Goal: Navigation & Orientation: Find specific page/section

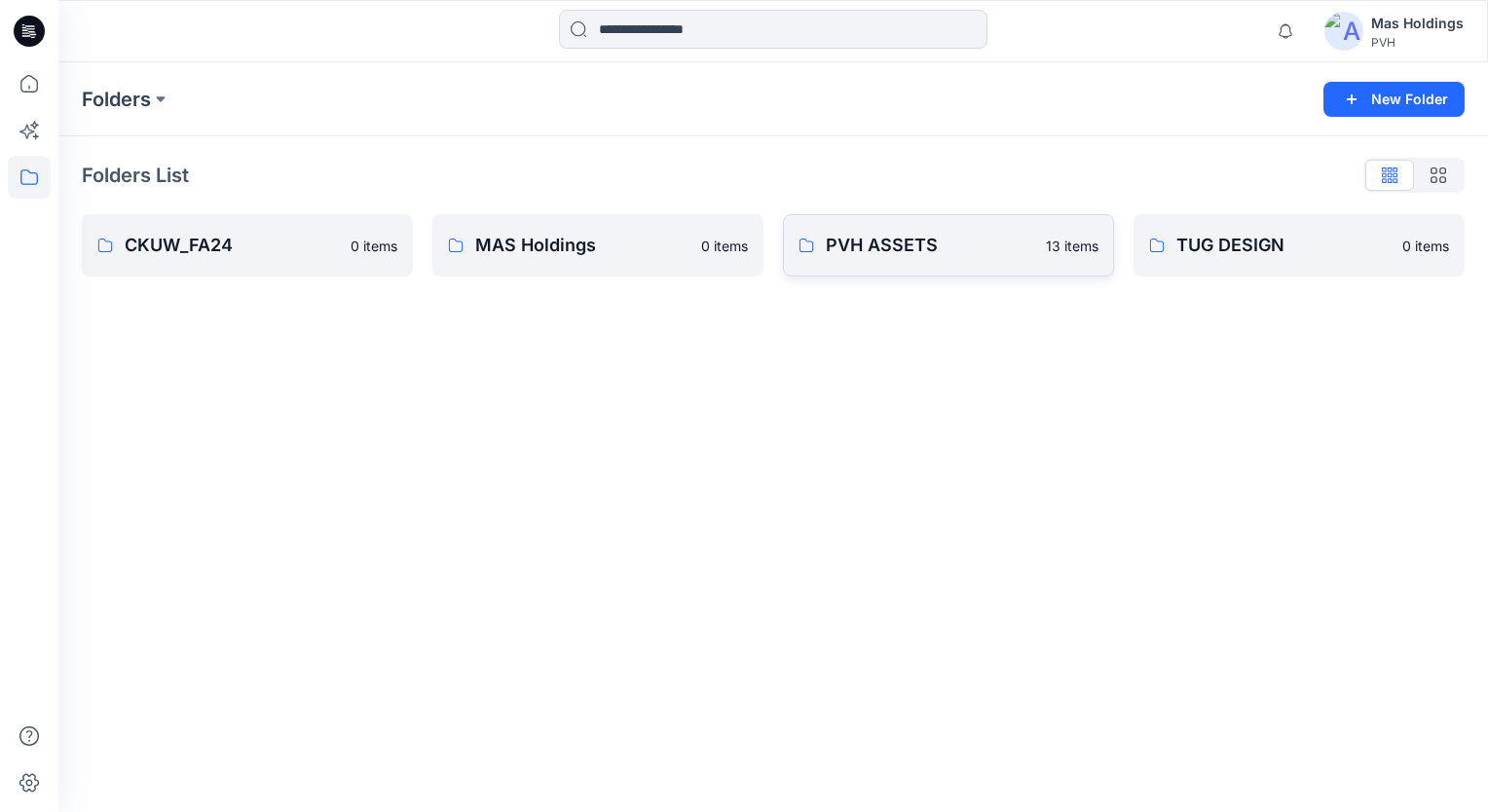
click at [915, 240] on p "PVH ASSETS" at bounding box center [930, 246] width 209 height 27
click at [1278, 236] on p "TUG DESIGN" at bounding box center [1283, 246] width 215 height 27
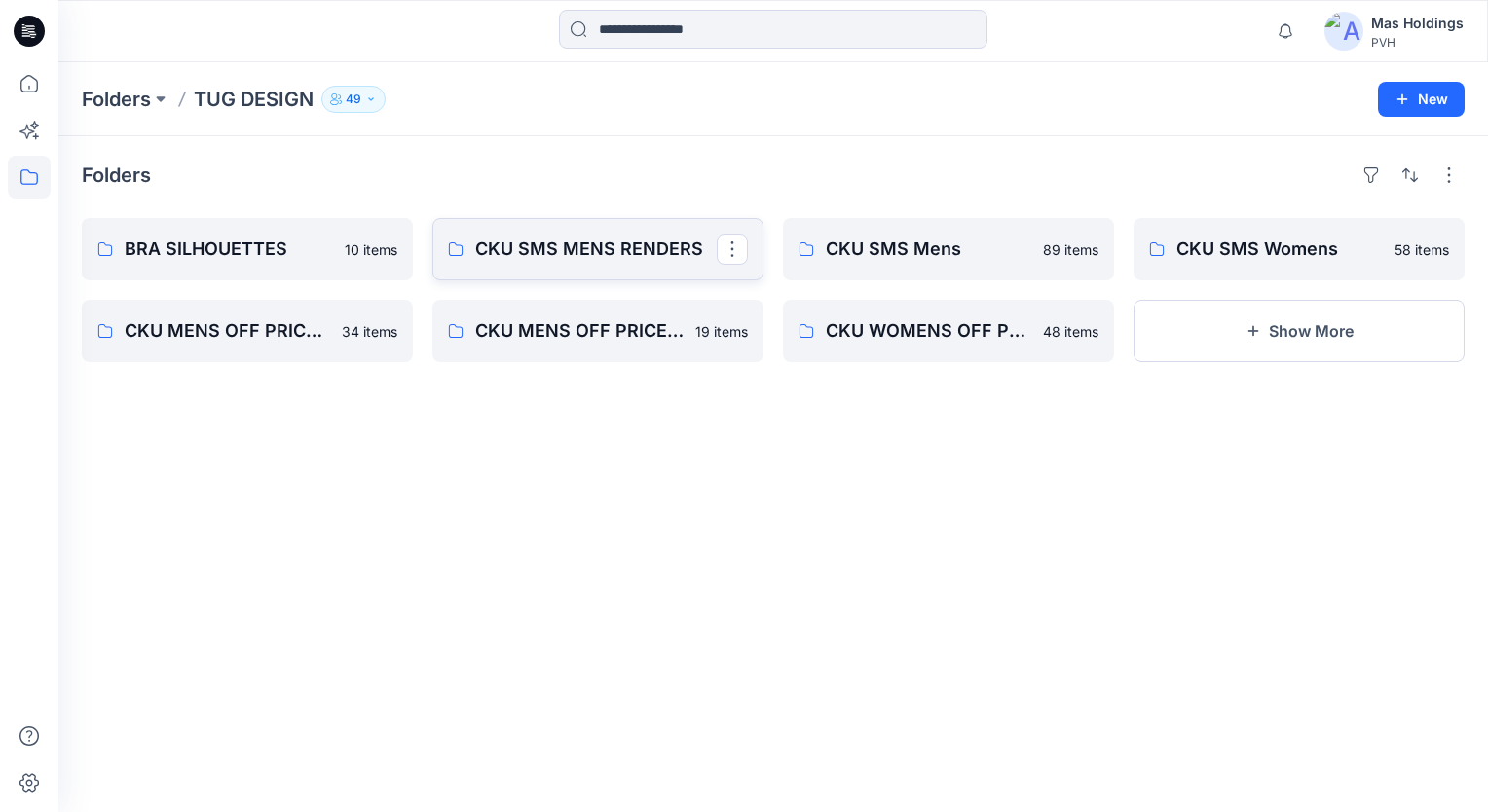
click at [633, 271] on link "CKU SMS MENS RENDERS" at bounding box center [598, 250] width 331 height 63
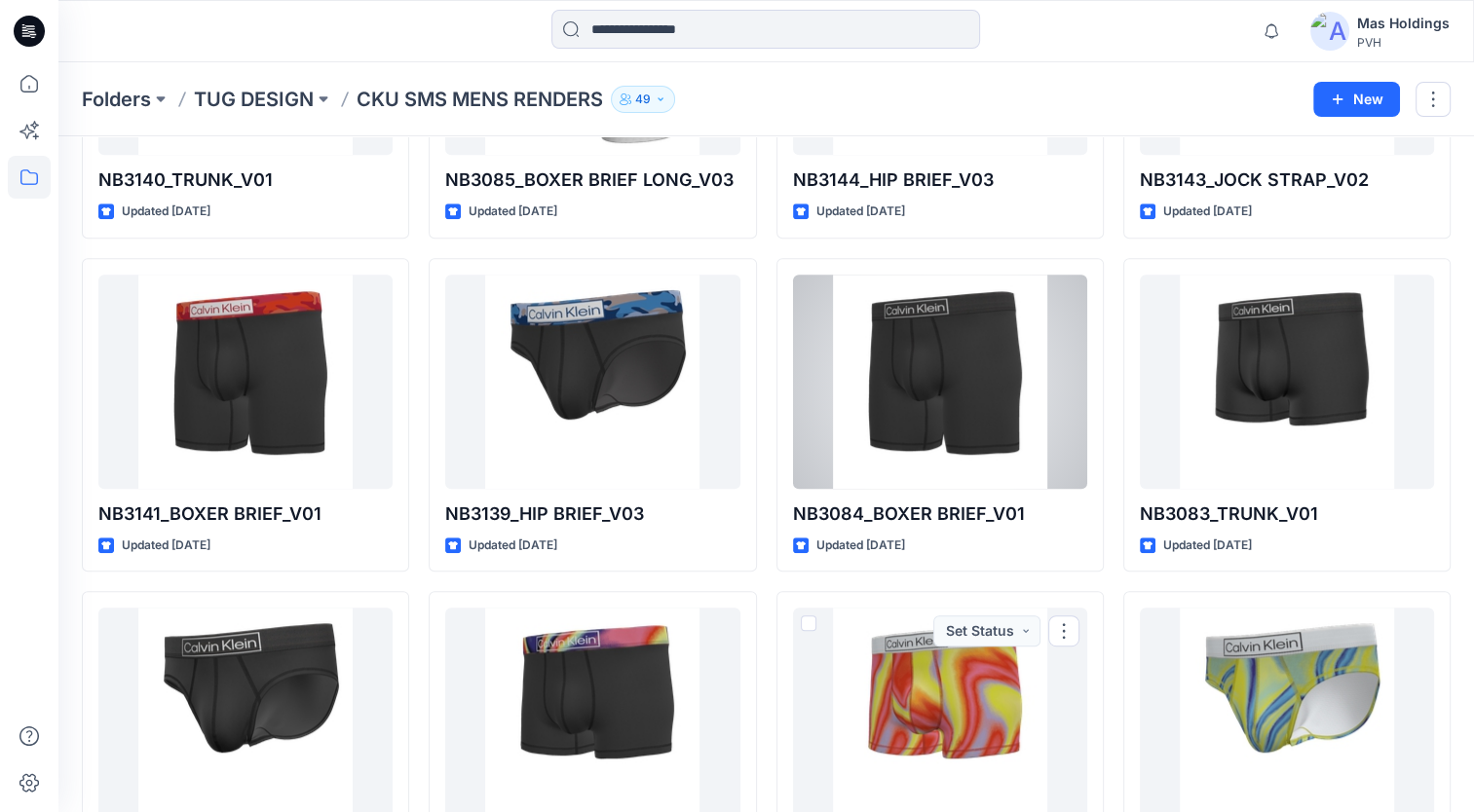
scroll to position [589, 0]
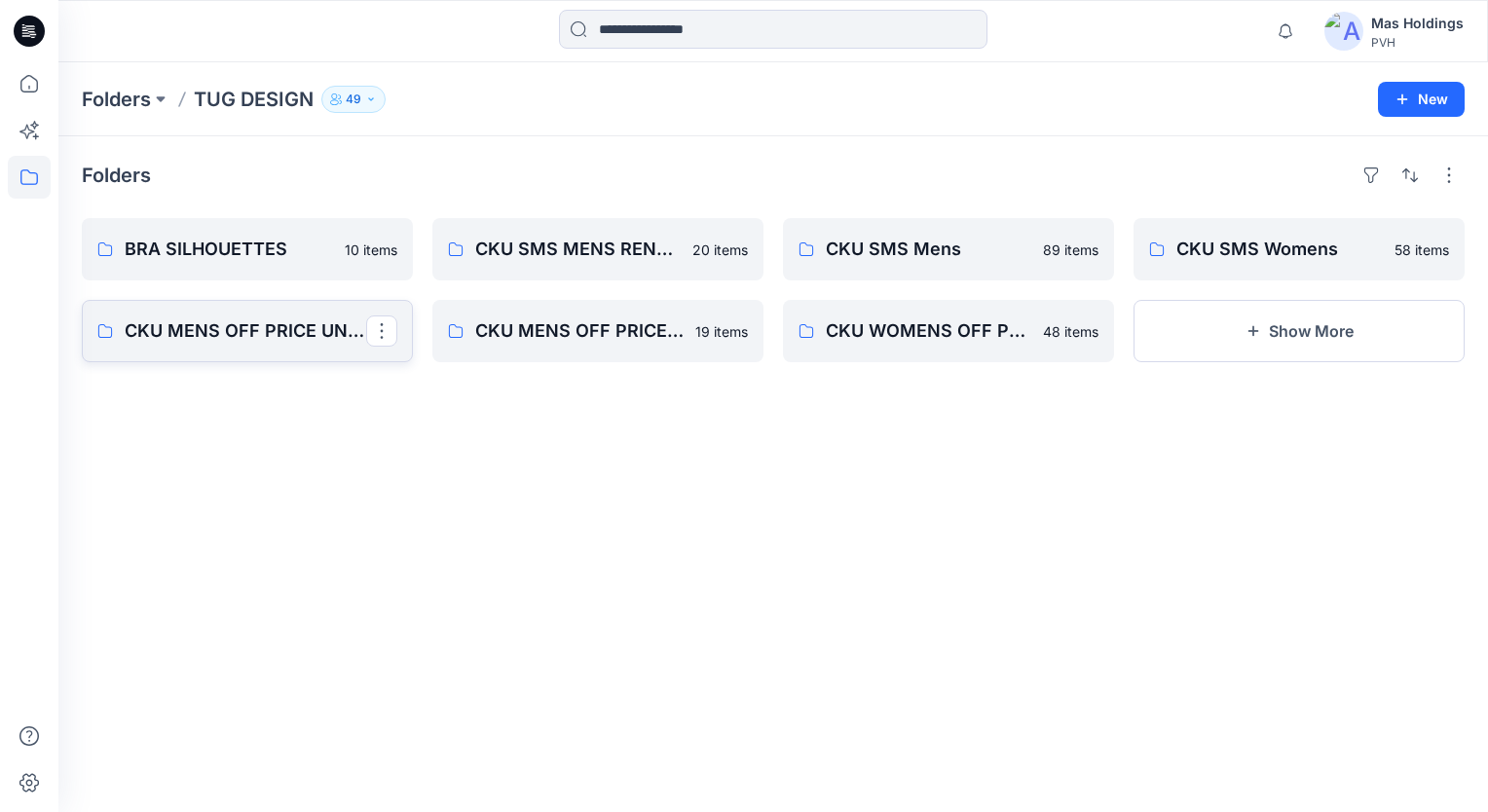
click at [255, 322] on p "CKU MENS OFF PRICE UNDERWEAR" at bounding box center [245, 331] width 242 height 27
click at [1290, 321] on button "Show More" at bounding box center [1299, 331] width 331 height 63
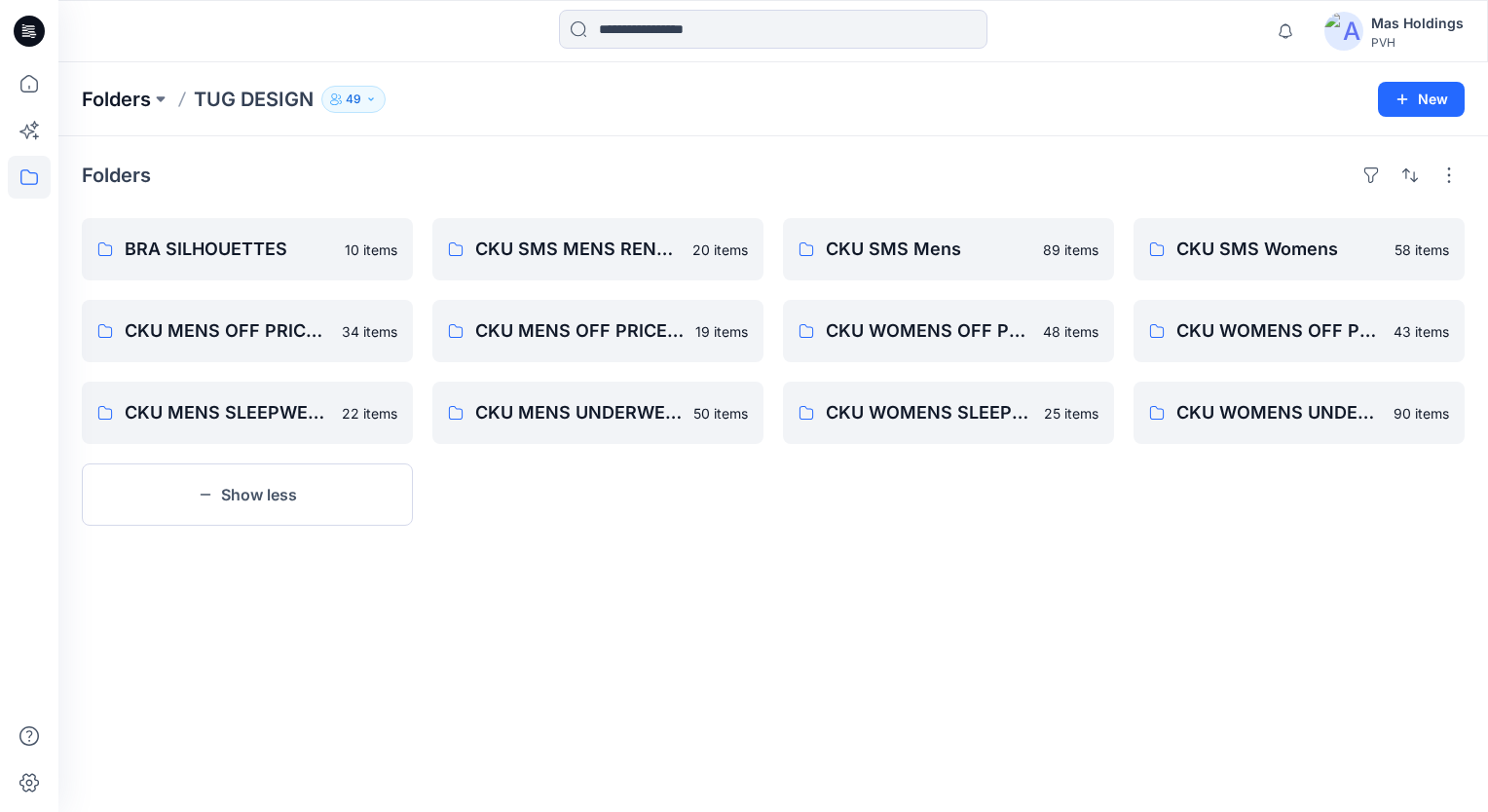
click at [115, 101] on p "Folders" at bounding box center [117, 99] width 70 height 27
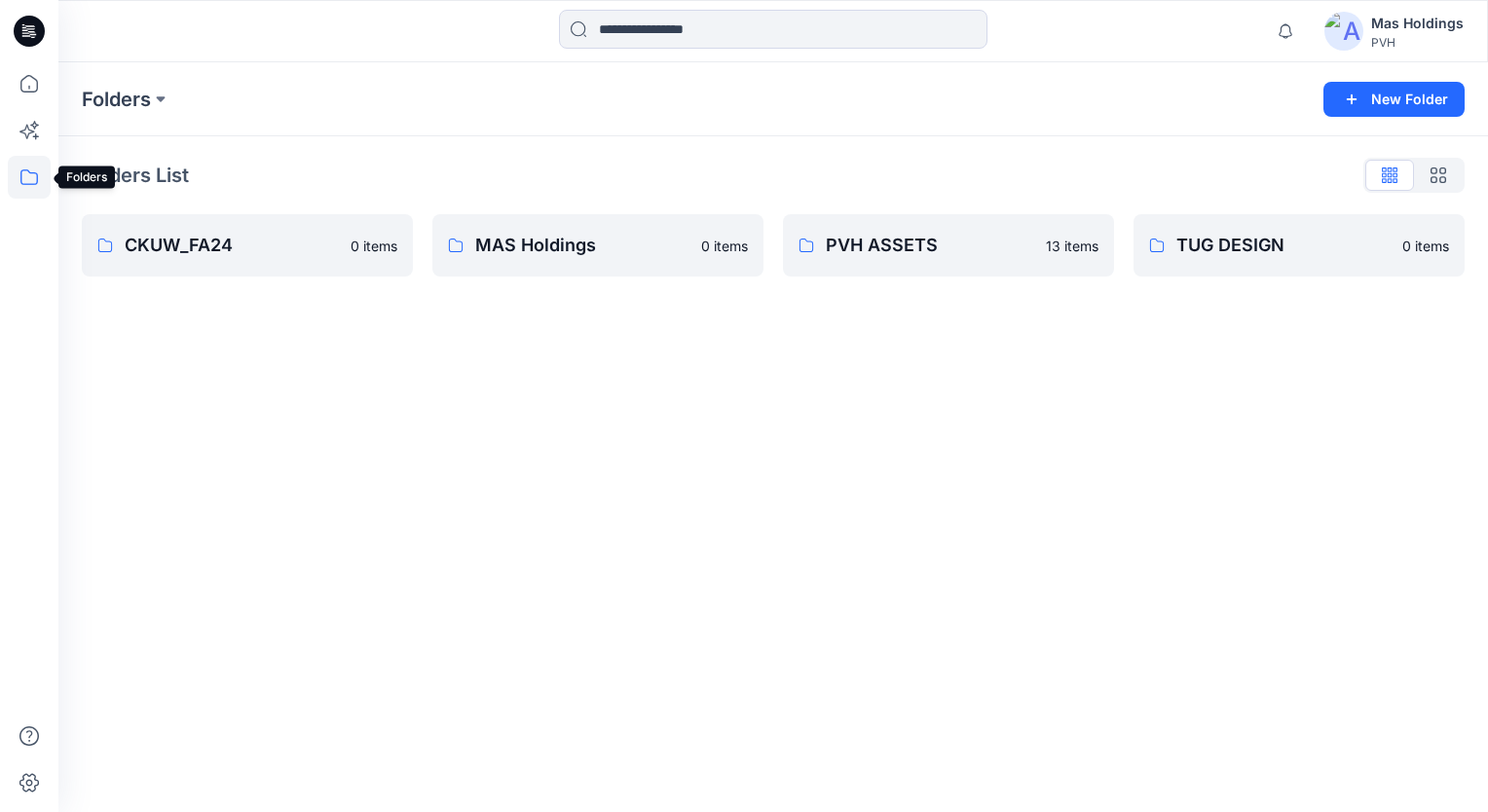
click at [24, 178] on icon at bounding box center [29, 177] width 43 height 43
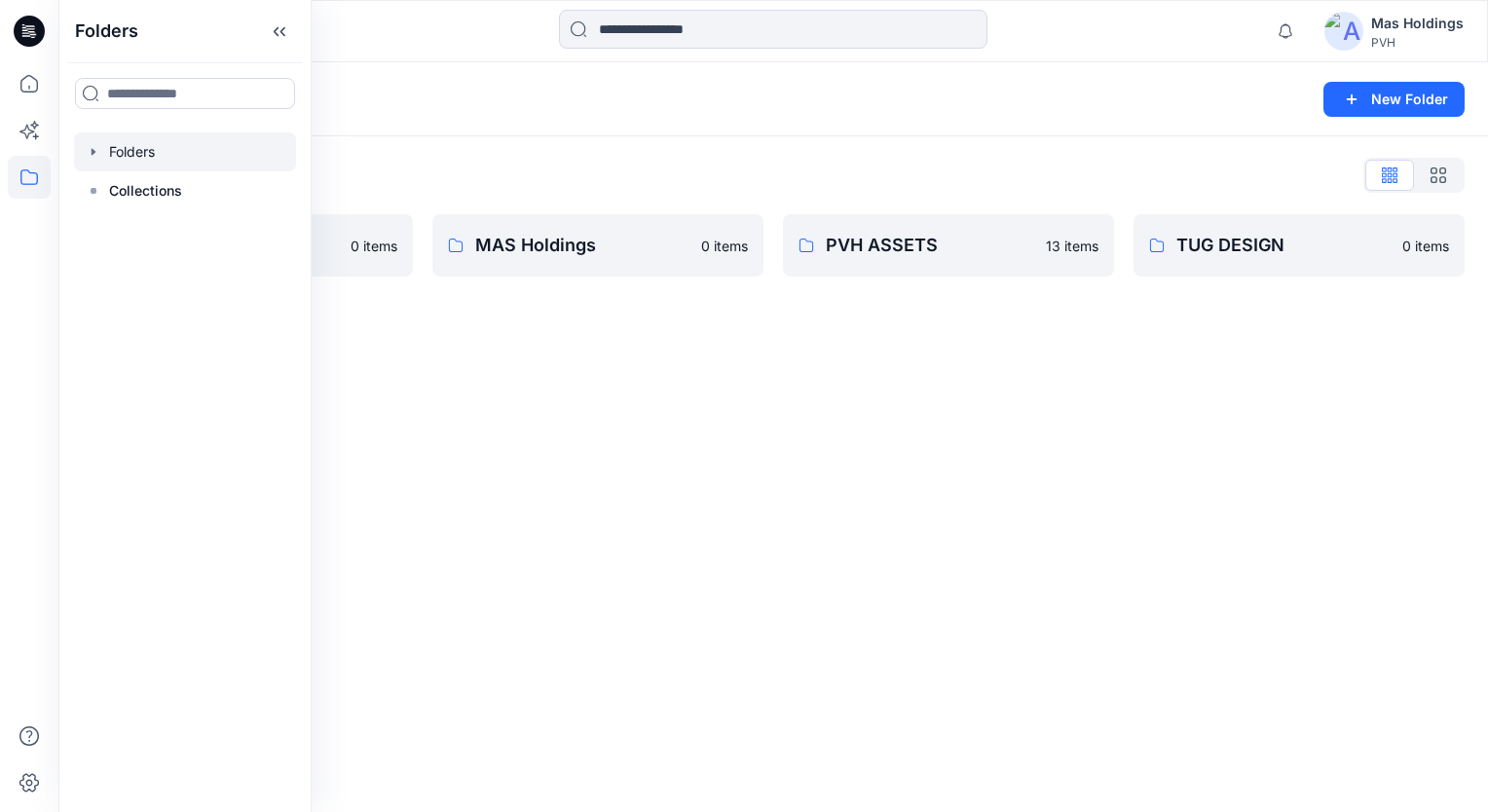
click at [997, 347] on div "Folders New Folder Folders List CKUW_FA24 0 items MAS Holdings 0 items PVH ASSE…" at bounding box center [774, 438] width 1430 height 750
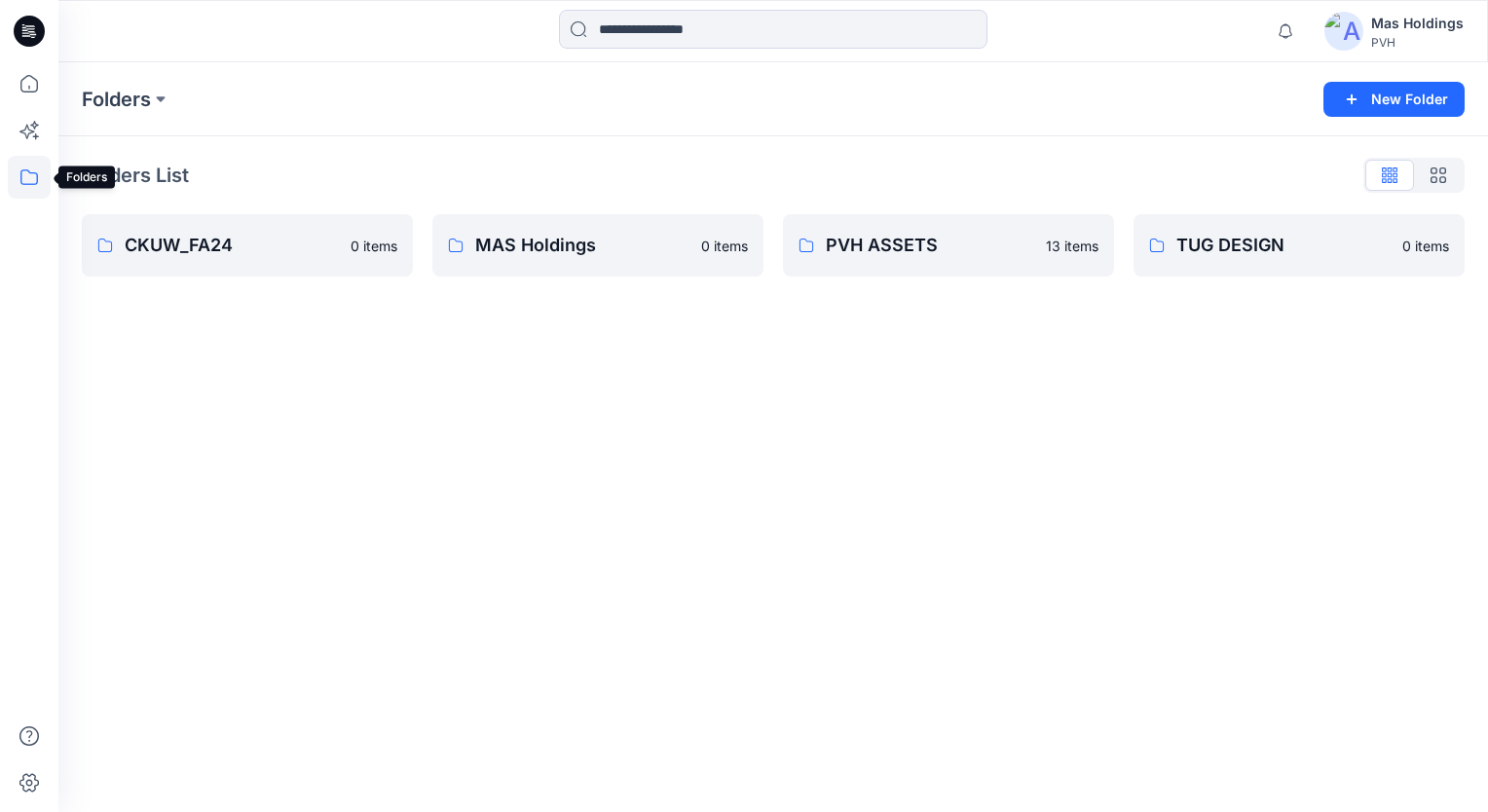
click at [31, 183] on icon at bounding box center [29, 177] width 43 height 43
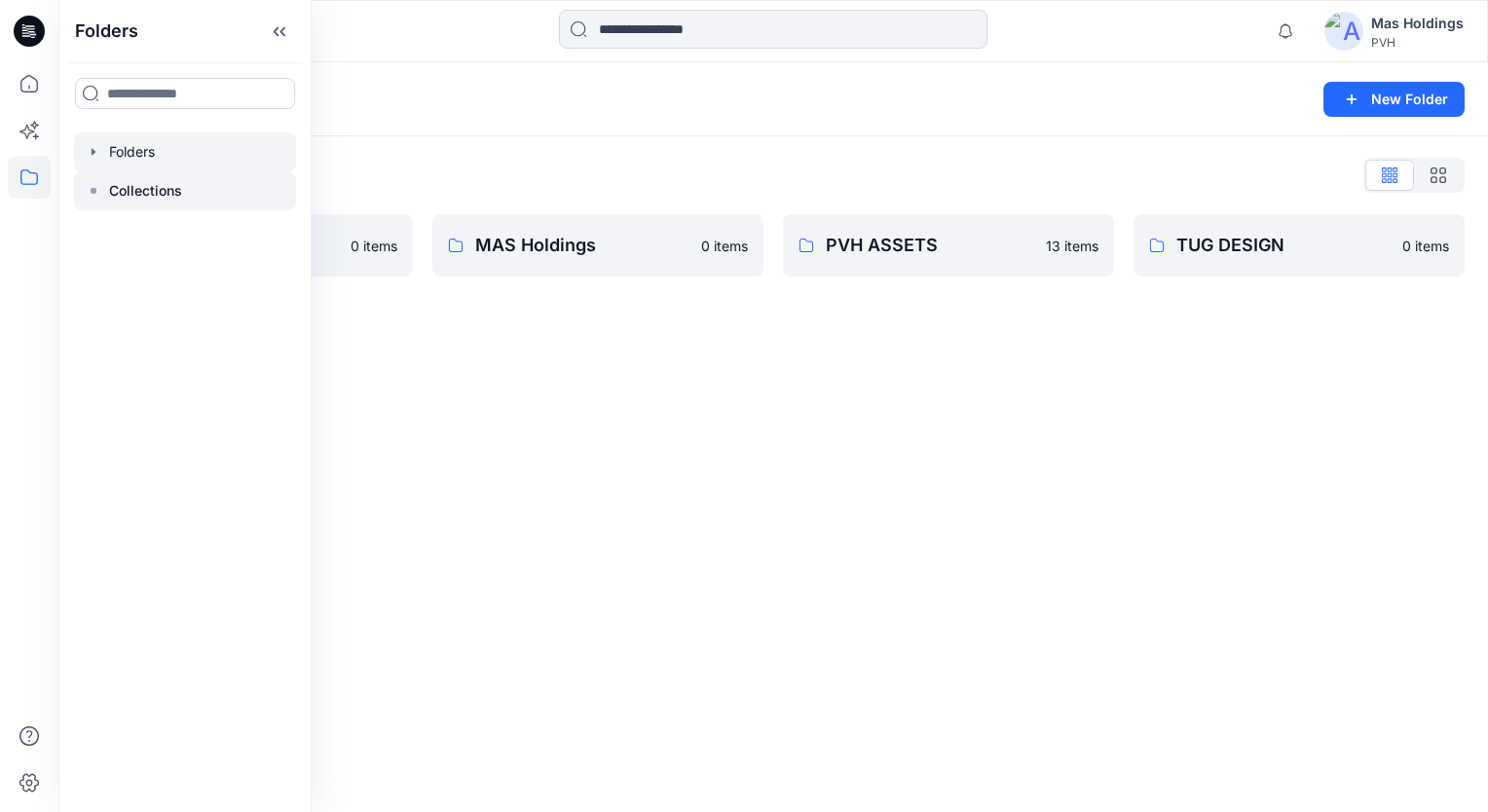
click at [182, 197] on div at bounding box center [185, 191] width 222 height 39
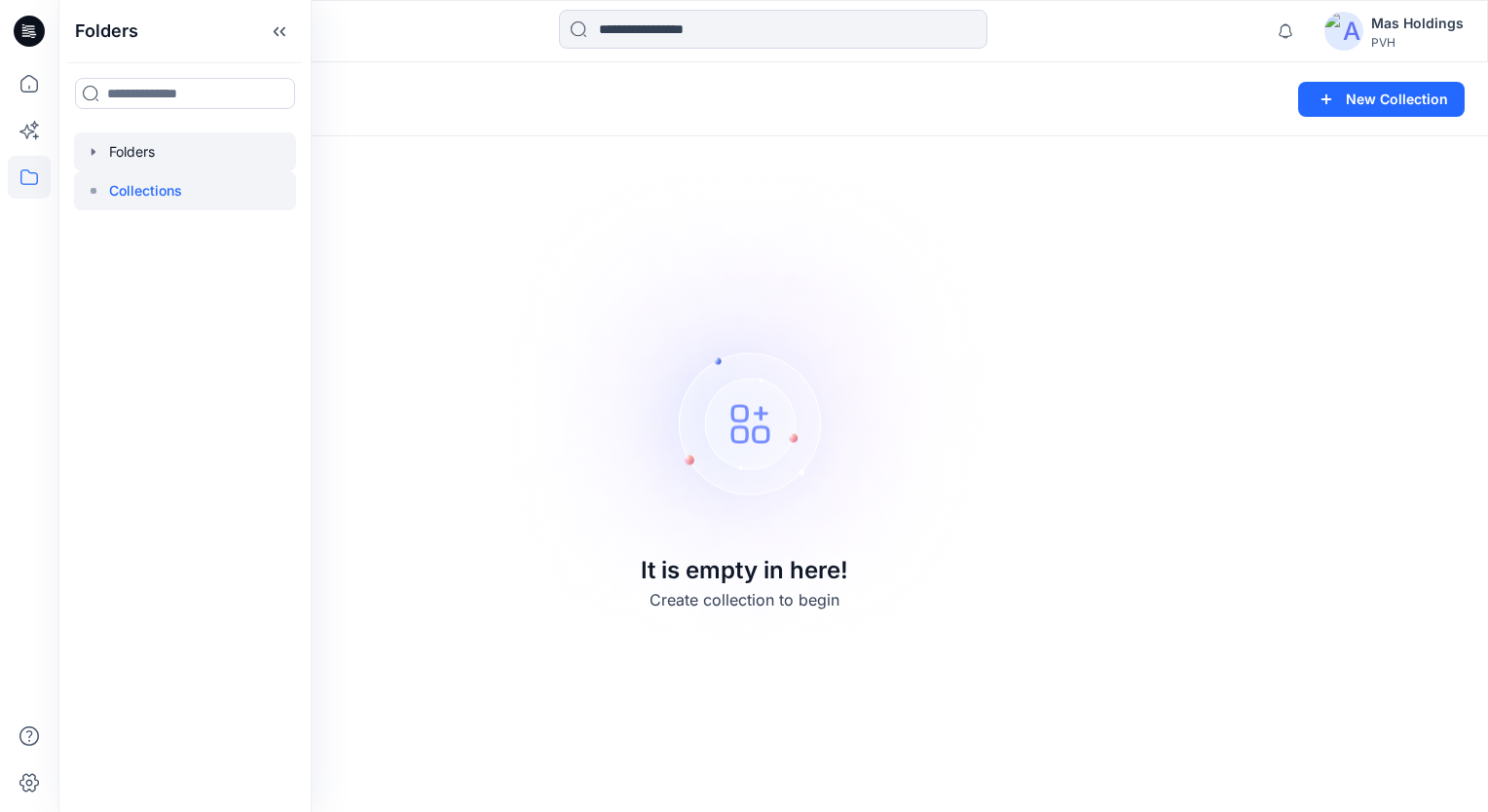
click at [171, 160] on div at bounding box center [185, 152] width 222 height 39
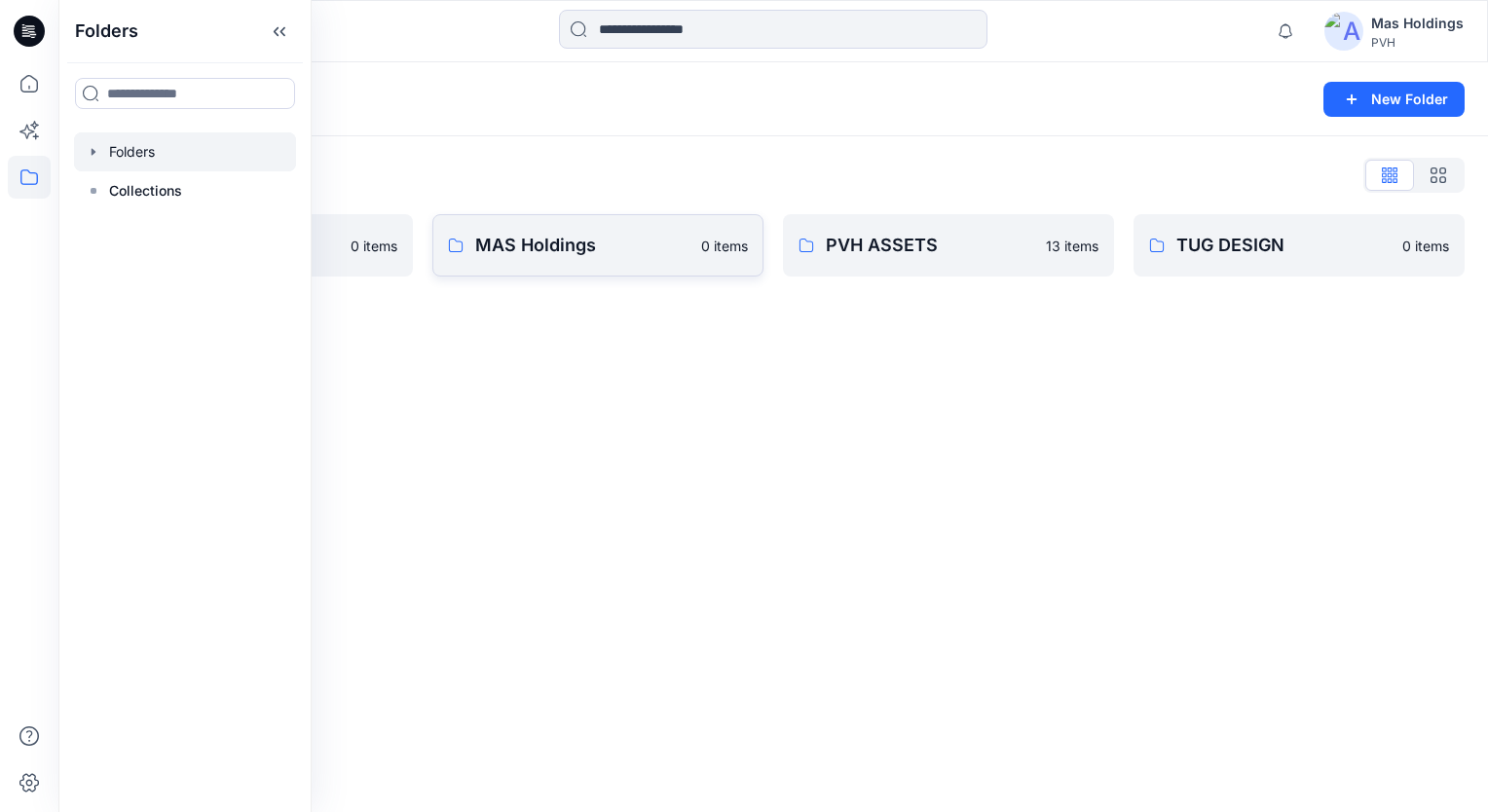
click at [584, 246] on p "MAS Holdings" at bounding box center [582, 246] width 215 height 27
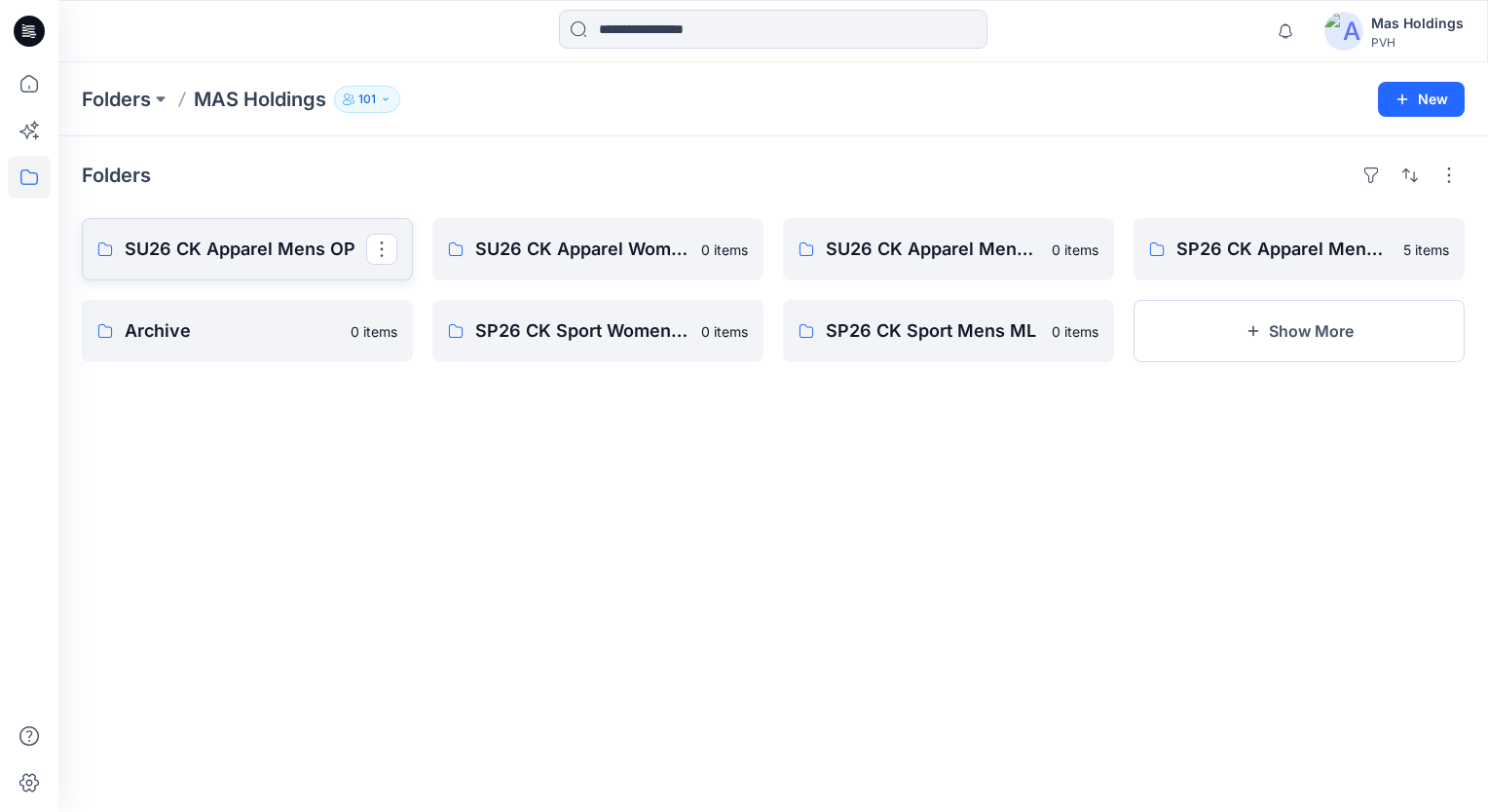
click at [268, 250] on p "SU26 CK Apparel Mens OP" at bounding box center [245, 250] width 242 height 27
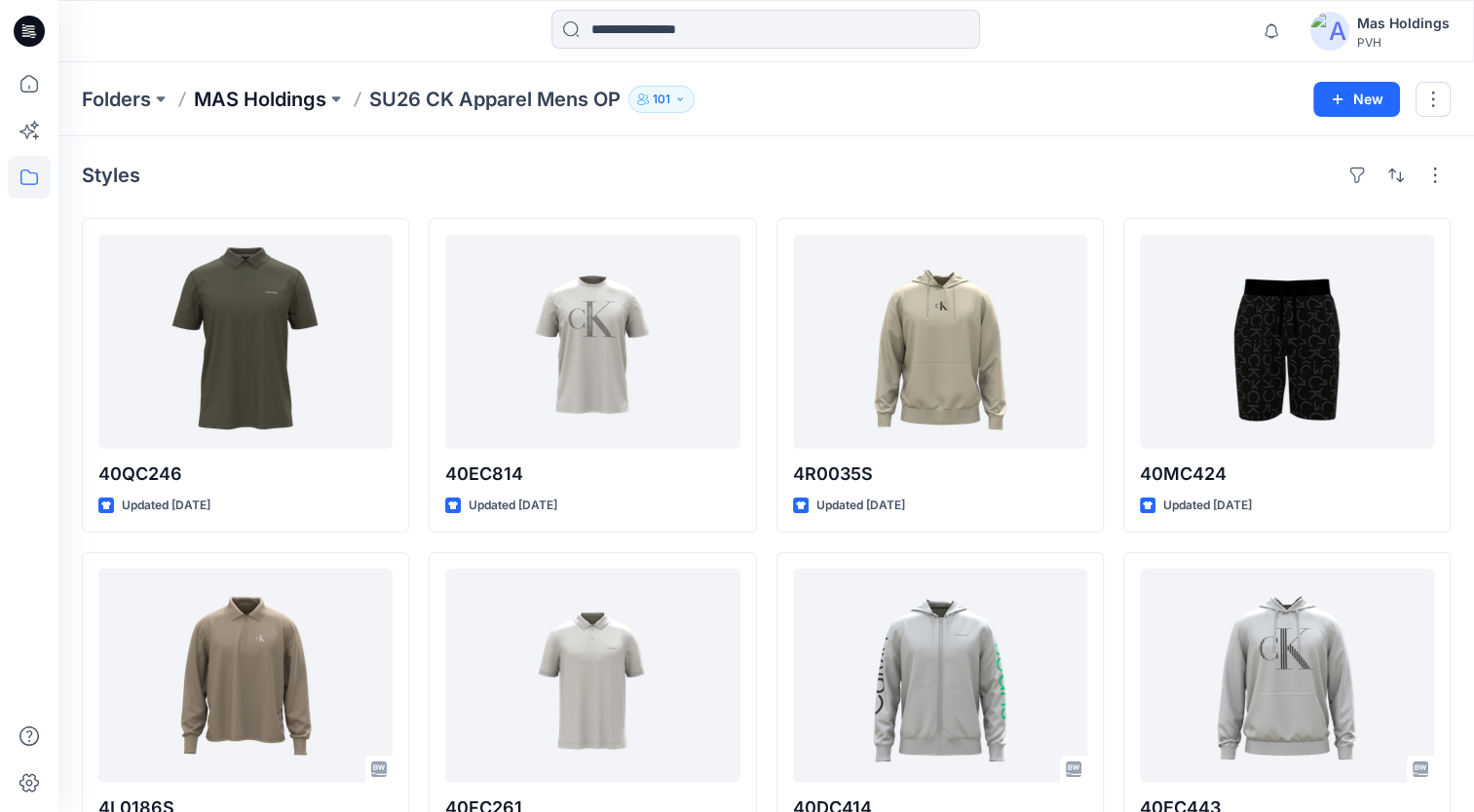
click at [295, 101] on p "MAS Holdings" at bounding box center [260, 99] width 132 height 27
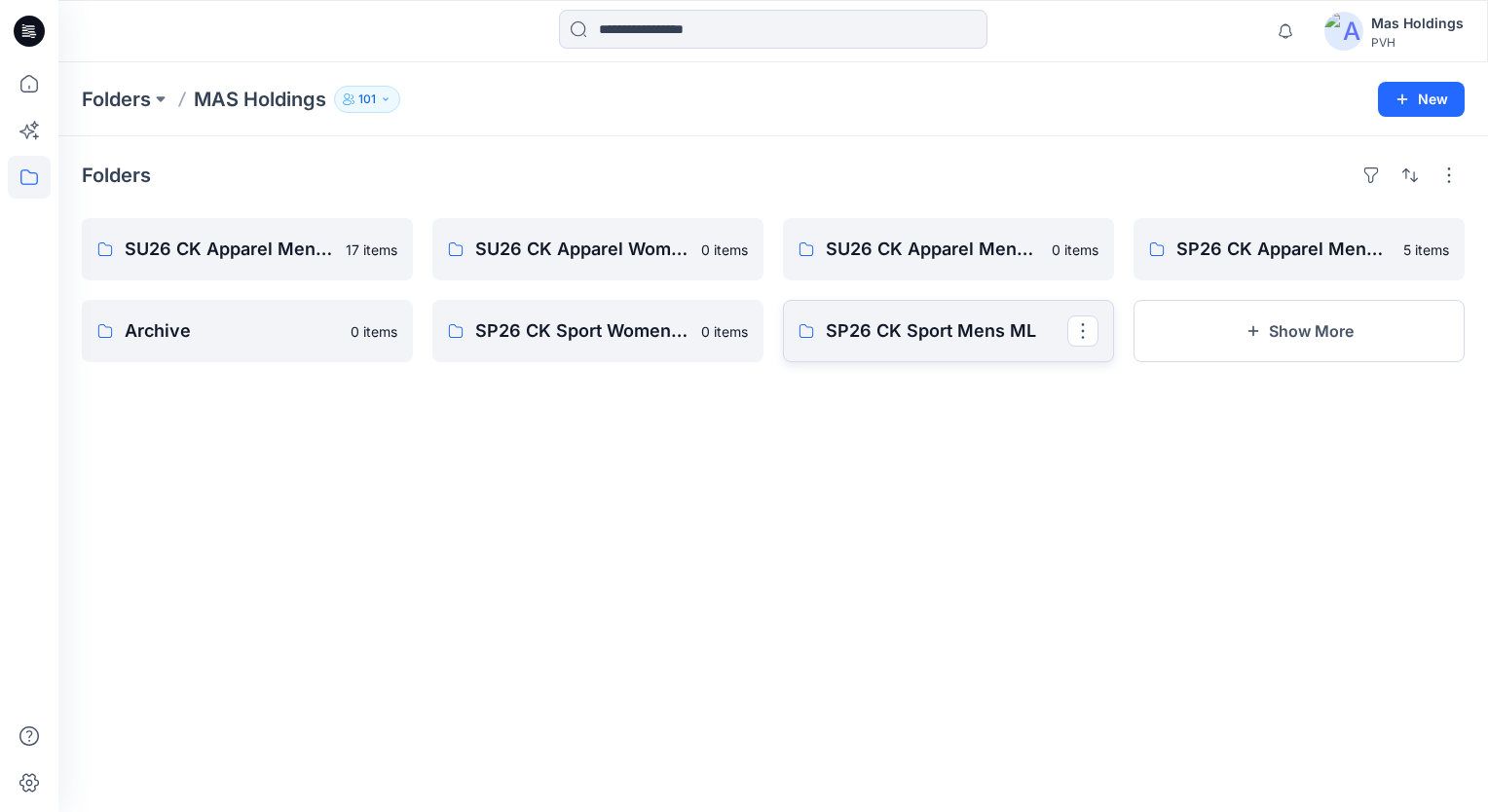
click at [932, 331] on p "SP26 CK Sport Mens ML" at bounding box center [946, 331] width 242 height 27
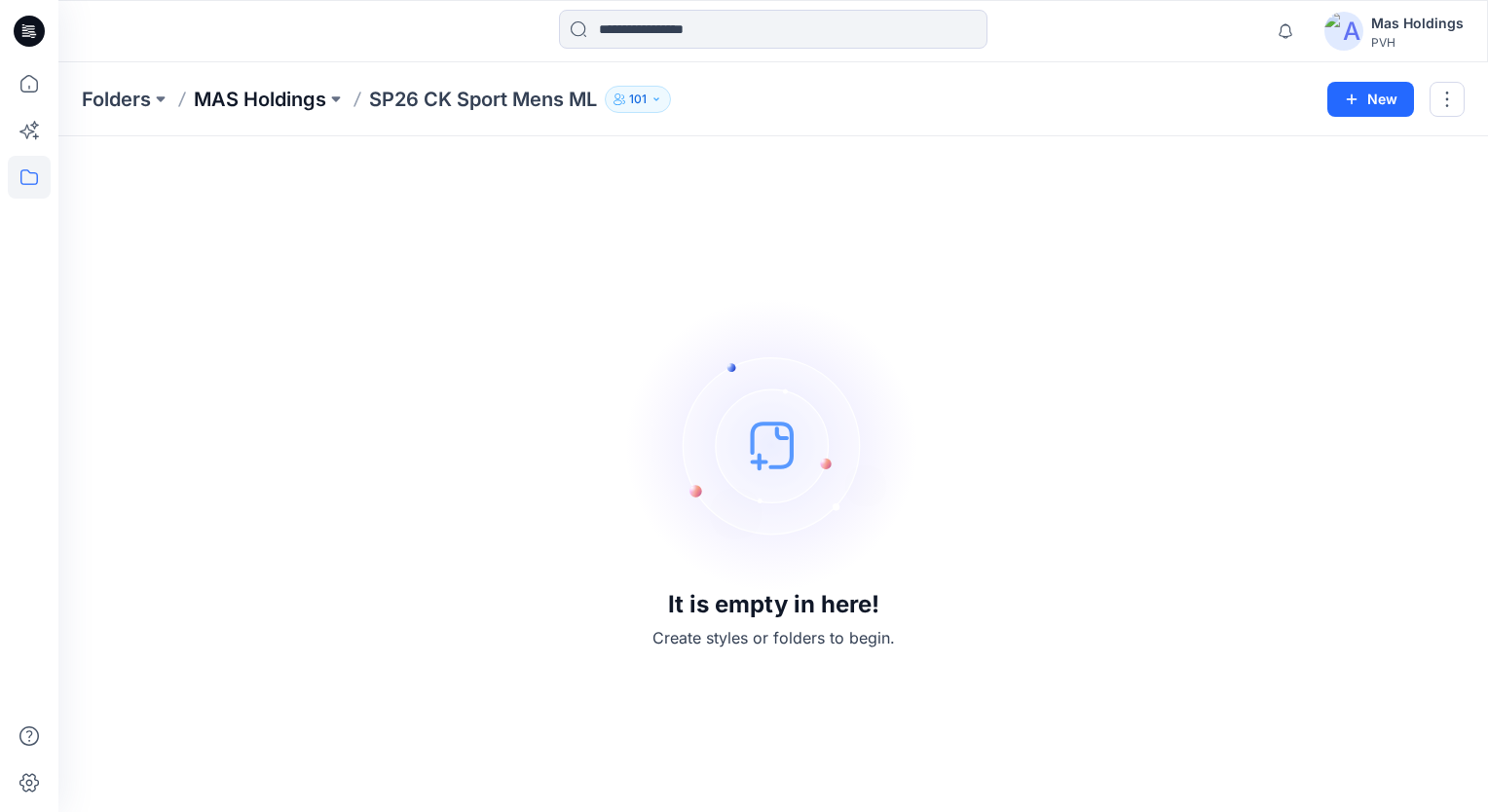
click at [272, 100] on p "MAS Holdings" at bounding box center [260, 99] width 132 height 27
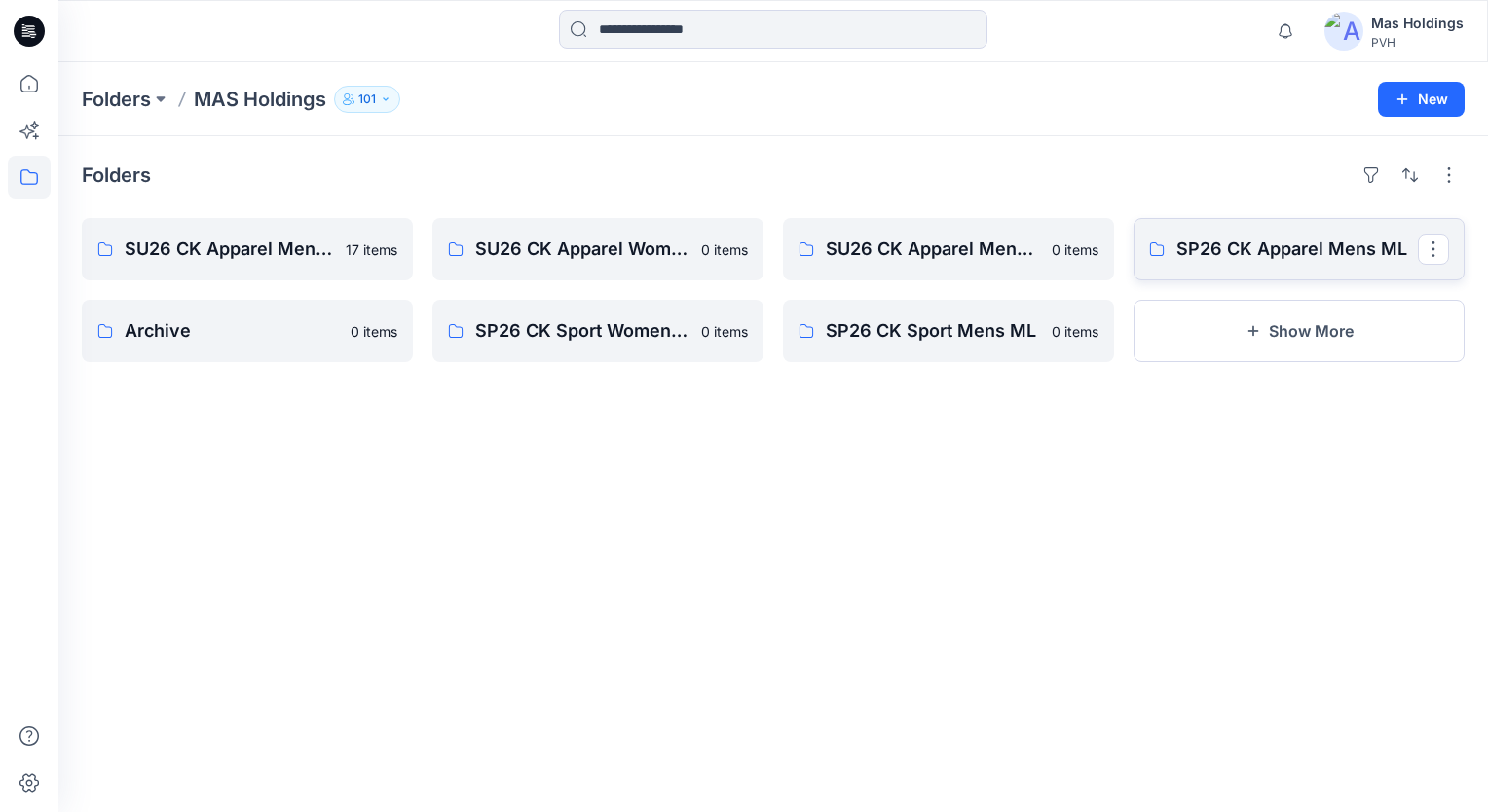
click at [1288, 262] on link "SP26 CK Apparel Mens ML" at bounding box center [1299, 250] width 331 height 63
click at [1268, 326] on button "Show More" at bounding box center [1299, 331] width 331 height 63
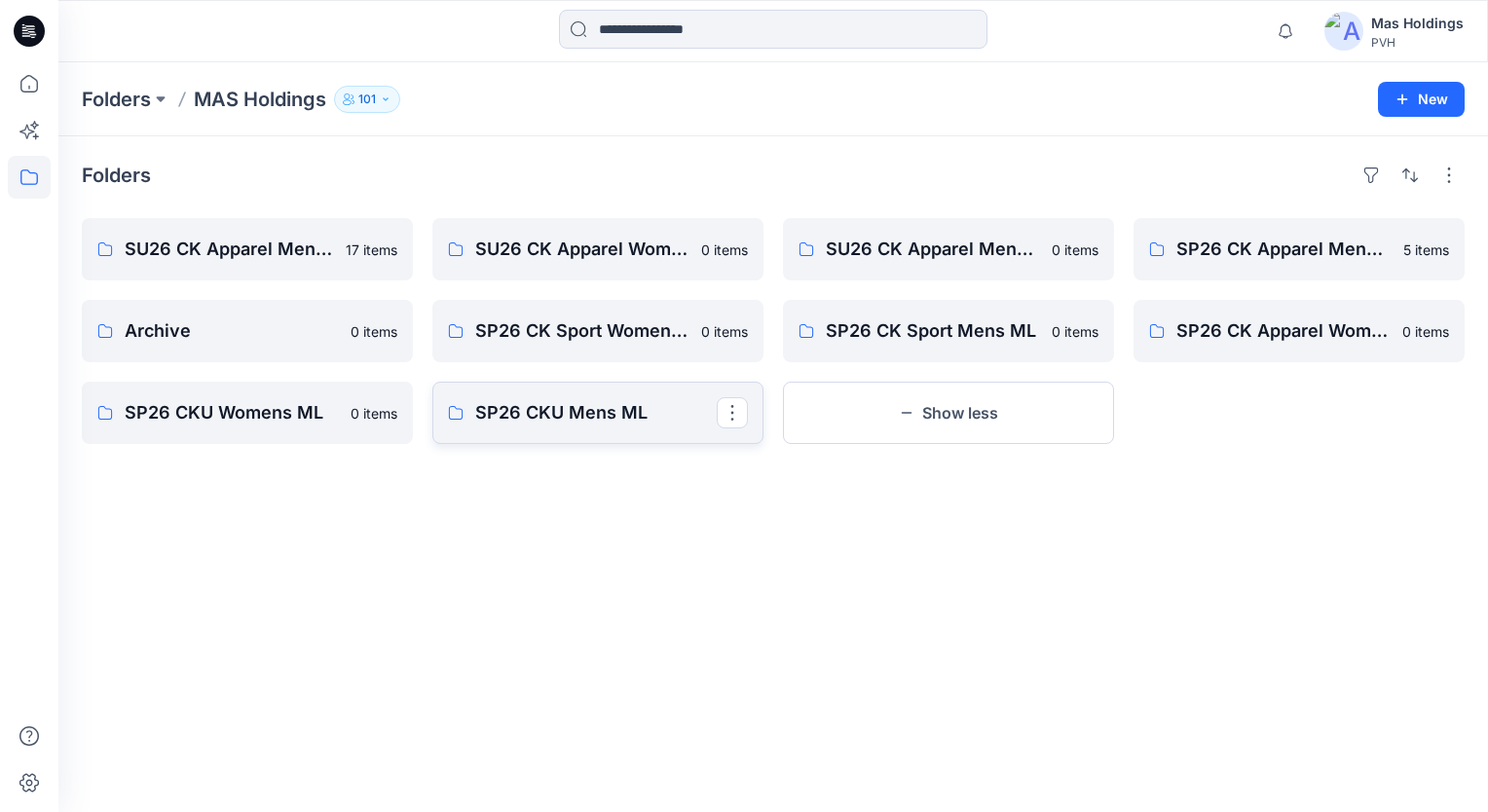
click at [603, 417] on p "SP26 CKU Mens ML" at bounding box center [596, 413] width 242 height 27
